Goal: Task Accomplishment & Management: Manage account settings

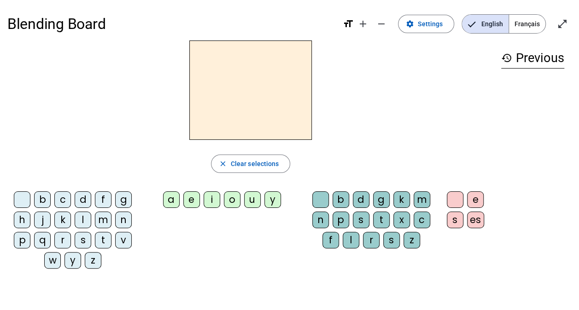
click at [528, 26] on span "Français" at bounding box center [527, 24] width 36 height 18
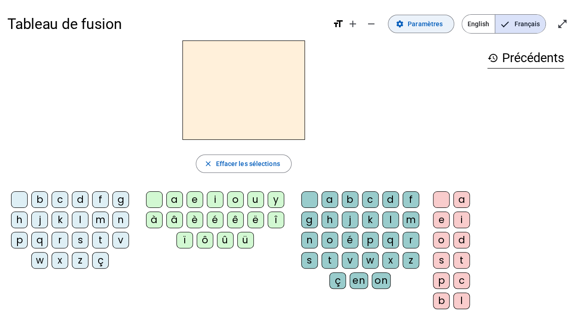
click at [427, 28] on span "Paramètres" at bounding box center [425, 23] width 35 height 11
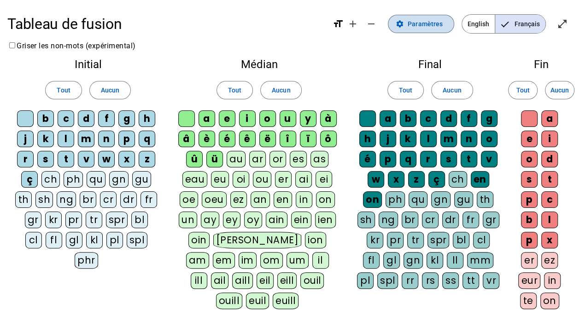
click at [427, 28] on span "Paramètres" at bounding box center [425, 23] width 35 height 11
click at [293, 88] on span at bounding box center [281, 90] width 41 height 22
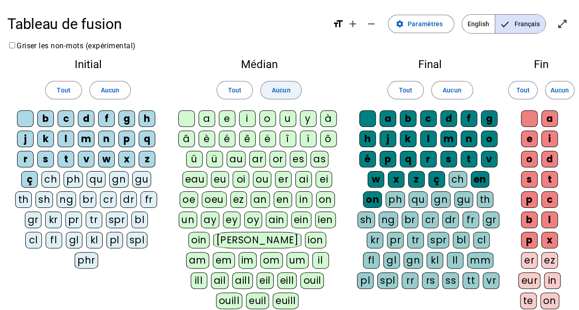
click at [293, 88] on span at bounding box center [281, 90] width 41 height 22
click at [241, 90] on span at bounding box center [234, 90] width 35 height 22
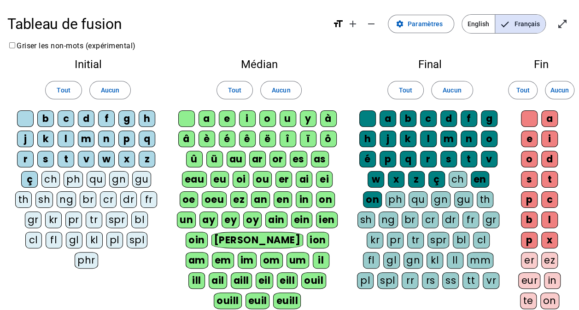
click at [300, 293] on div "euill" at bounding box center [286, 301] width 27 height 17
click at [270, 293] on div "euil" at bounding box center [258, 301] width 24 height 17
click at [280, 88] on span "Aucun" at bounding box center [281, 90] width 18 height 11
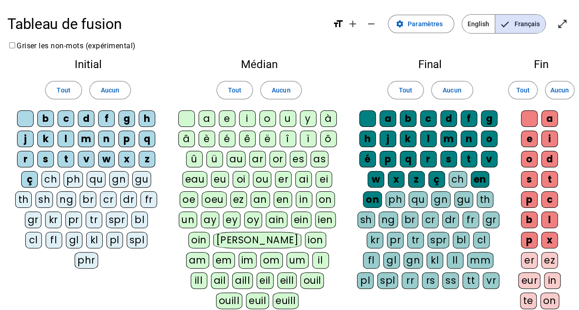
click at [189, 119] on div at bounding box center [186, 119] width 17 height 17
drag, startPoint x: 203, startPoint y: 117, endPoint x: 235, endPoint y: 119, distance: 31.8
click at [235, 119] on div "a e i o u y à â è é ê ë [PERSON_NAME] ô û ü au ar or es as eau eu oi ou er ai e…" at bounding box center [258, 212] width 165 height 203
click at [235, 119] on div "e" at bounding box center [227, 119] width 17 height 17
click at [206, 117] on div "a" at bounding box center [207, 119] width 17 height 17
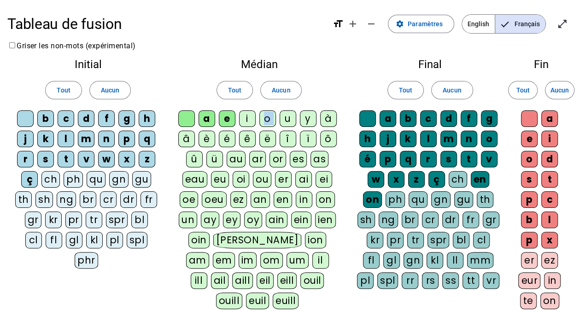
drag, startPoint x: 252, startPoint y: 118, endPoint x: 280, endPoint y: 122, distance: 27.9
click at [280, 122] on div "a e i o u y à â è é ê ë [PERSON_NAME] ô û ü au ar or es as eau eu oi ou er ai e…" at bounding box center [258, 212] width 165 height 203
click at [284, 119] on div "u" at bounding box center [288, 119] width 17 height 17
click at [269, 117] on div "o" at bounding box center [267, 119] width 17 height 17
click at [240, 117] on div "i" at bounding box center [247, 119] width 17 height 17
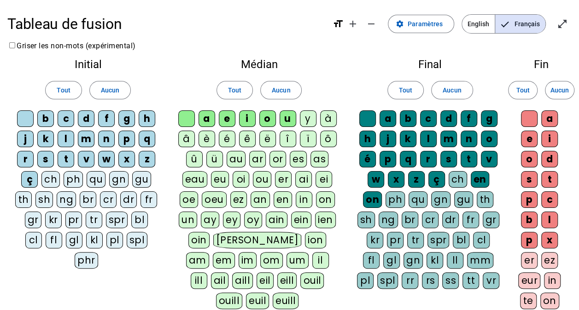
click at [306, 117] on div "y" at bounding box center [308, 119] width 17 height 17
click at [325, 121] on div "à" at bounding box center [328, 119] width 17 height 17
click at [323, 139] on div "ô" at bounding box center [328, 139] width 17 height 17
click at [309, 136] on div "ï" at bounding box center [308, 139] width 17 height 17
click at [284, 134] on div "î" at bounding box center [288, 139] width 17 height 17
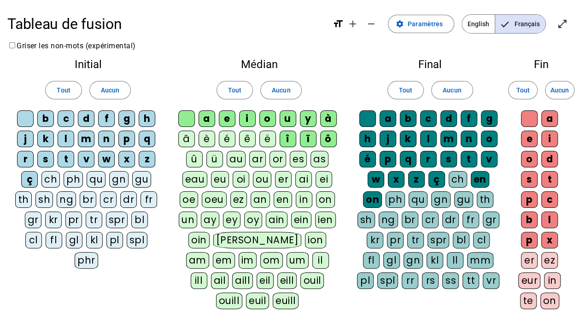
click at [269, 135] on div "ë" at bounding box center [267, 139] width 17 height 17
click at [251, 140] on div "ê" at bounding box center [247, 139] width 17 height 17
click at [225, 140] on div "é" at bounding box center [227, 139] width 17 height 17
click at [204, 141] on div "è" at bounding box center [207, 139] width 17 height 17
click at [190, 140] on div "â" at bounding box center [186, 139] width 17 height 17
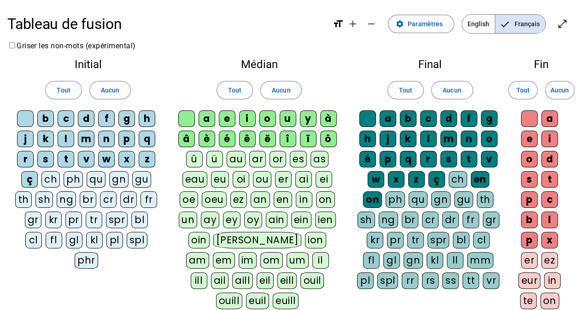
click at [198, 156] on div "û" at bounding box center [194, 159] width 17 height 17
click at [219, 160] on div "ü" at bounding box center [214, 159] width 17 height 17
click at [423, 30] on span at bounding box center [420, 24] width 65 height 22
click at [523, 24] on span "Français" at bounding box center [520, 24] width 50 height 18
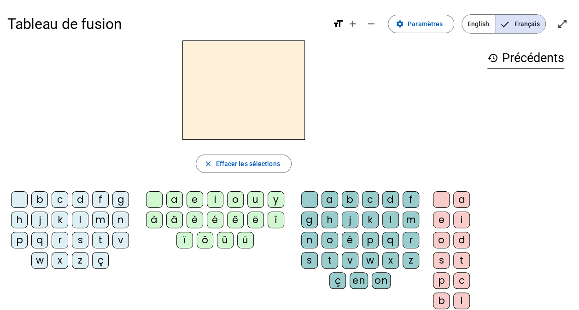
click at [80, 217] on div "l" at bounding box center [80, 220] width 17 height 17
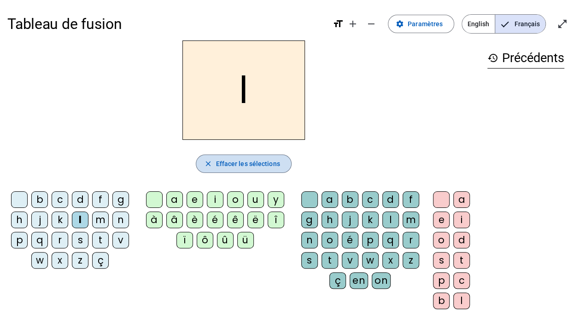
click at [240, 157] on span "button" at bounding box center [243, 164] width 94 height 22
